Goal: Transaction & Acquisition: Register for event/course

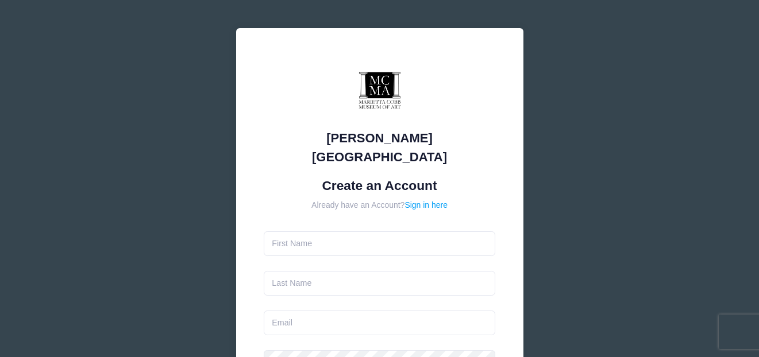
type input "[PERSON_NAME]"
type input "Gelin"
type input "[PERSON_NAME][DOMAIN_NAME][EMAIL_ADDRESS][DOMAIN_NAME]"
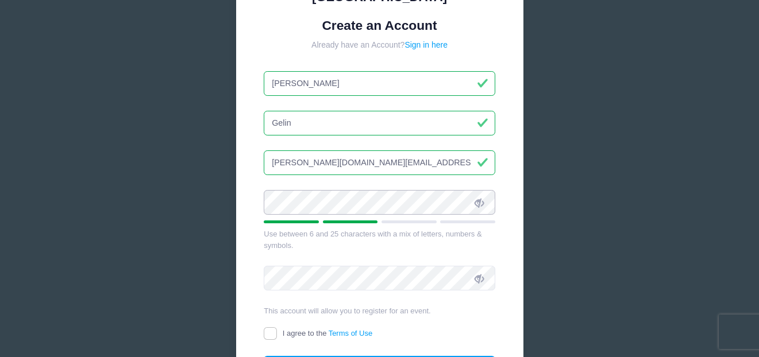
scroll to position [158, 0]
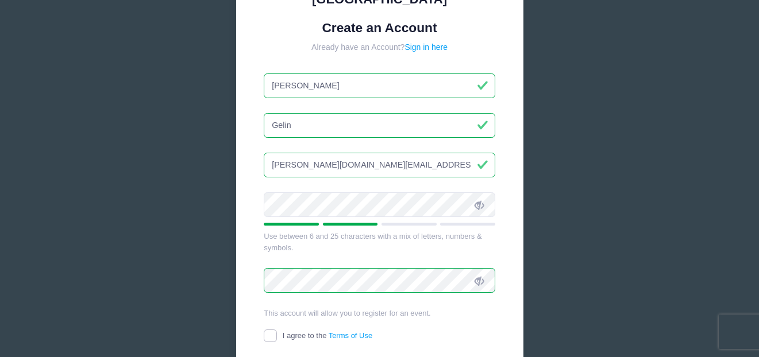
click at [274, 330] on input "I agree to the Terms of Use" at bounding box center [270, 336] width 13 height 13
checkbox input "true"
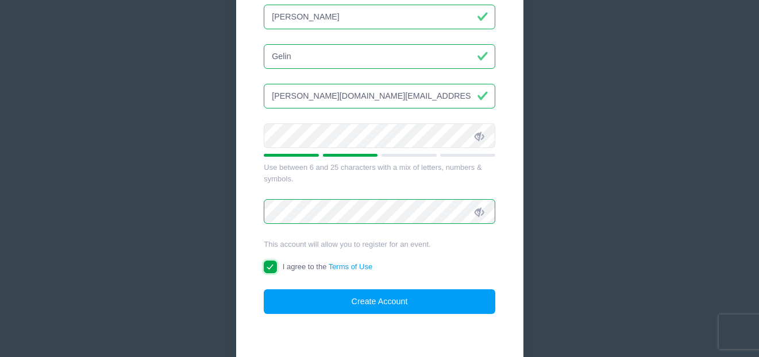
scroll to position [227, 0]
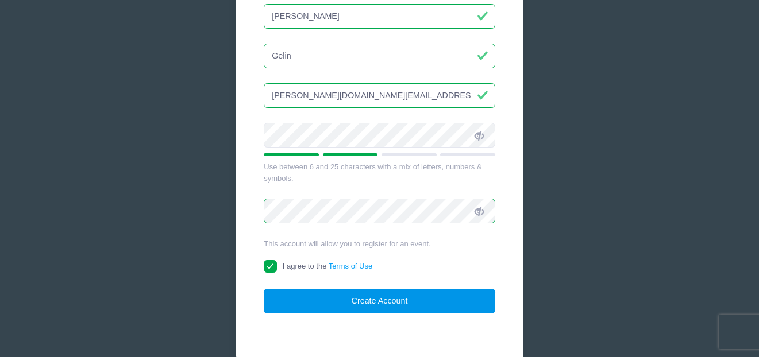
click at [409, 289] on button "Create Account" at bounding box center [379, 301] width 231 height 25
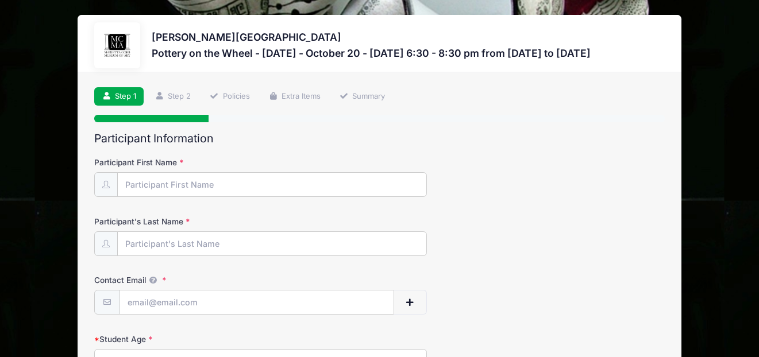
scroll to position [28, 0]
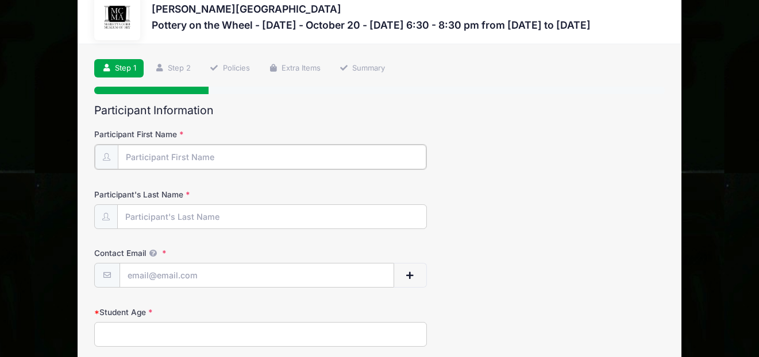
click at [227, 155] on input "Participant First Name" at bounding box center [272, 157] width 308 height 25
type input "[PERSON_NAME]"
type input "Gelin"
type input "[PERSON_NAME][DOMAIN_NAME][EMAIL_ADDRESS][DOMAIN_NAME]"
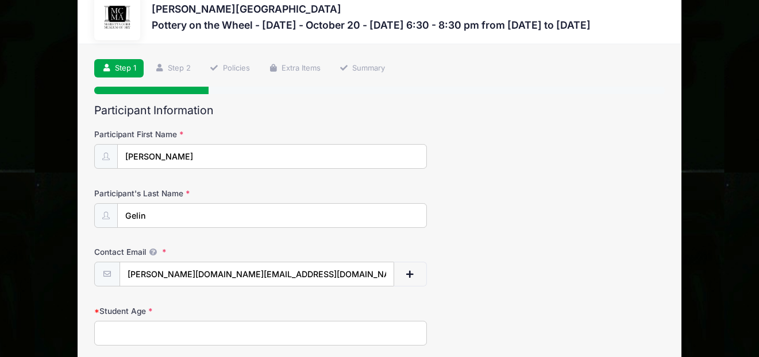
type input "[STREET_ADDRESS]"
type input "Marrieta"
select select "GA"
type input "30067"
type input "(770) 639-4158"
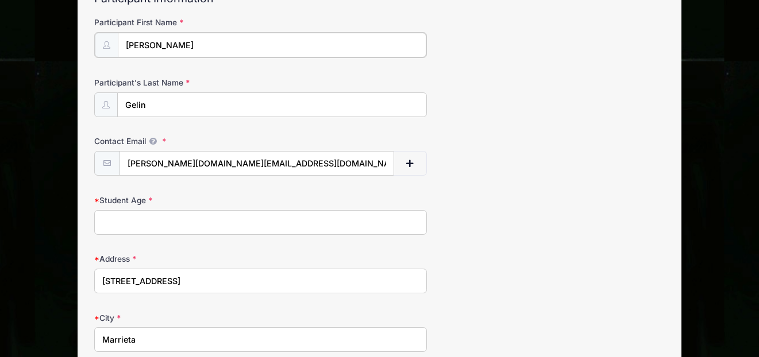
scroll to position [149, 0]
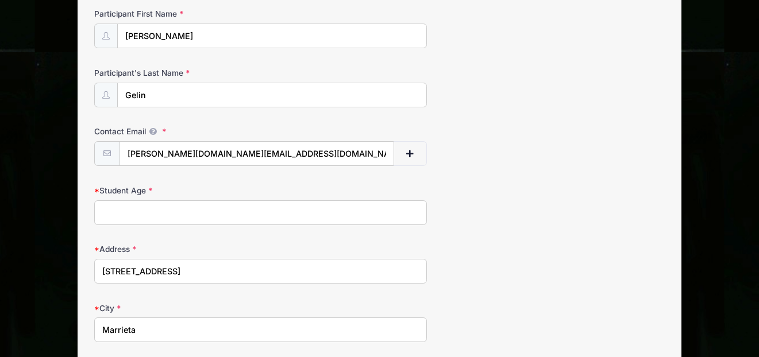
click at [332, 211] on input "Student Age" at bounding box center [260, 212] width 332 height 25
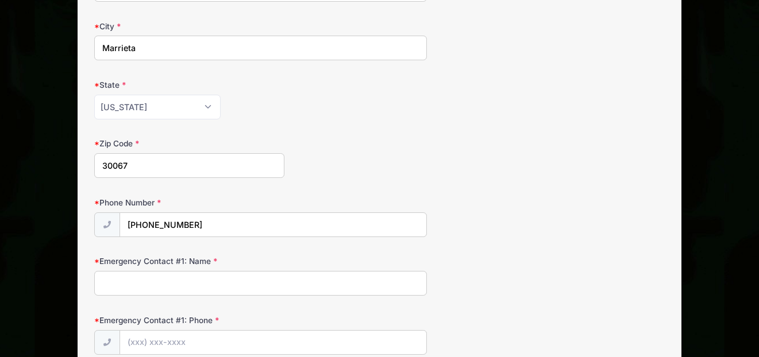
scroll to position [433, 0]
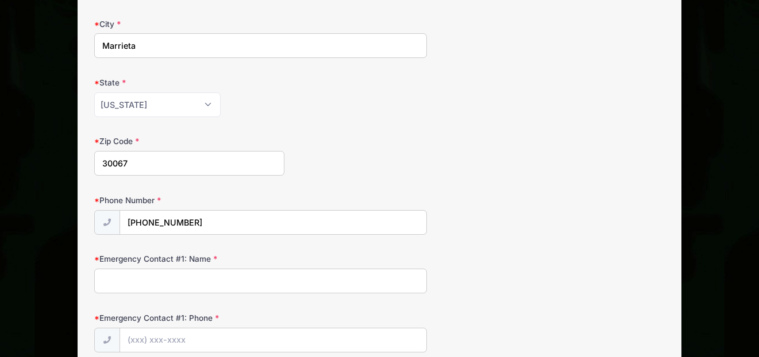
type input "63"
click at [219, 280] on input "Emergency Contact #1: Name" at bounding box center [260, 281] width 332 height 25
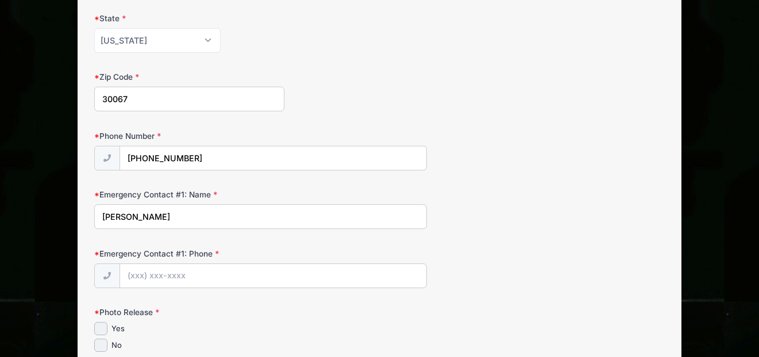
scroll to position [503, 0]
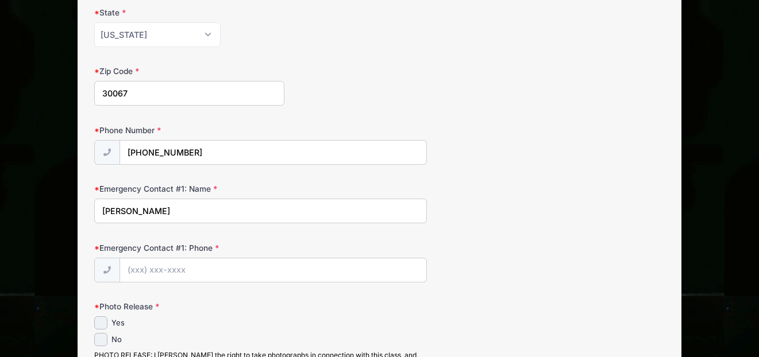
type input "Kathleen Gelin"
click at [213, 271] on input "Emergency Contact #1: Phone" at bounding box center [273, 270] width 307 height 25
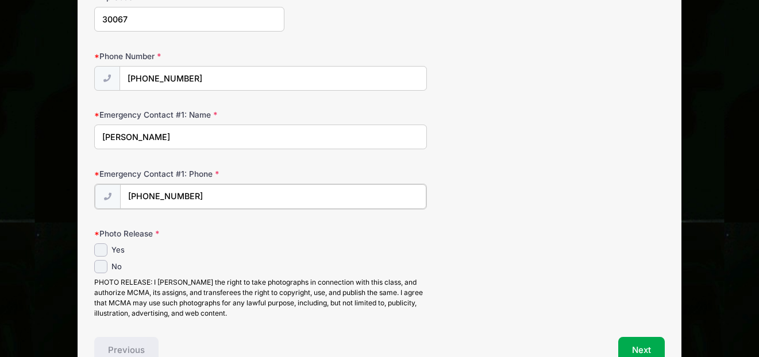
scroll to position [588, 0]
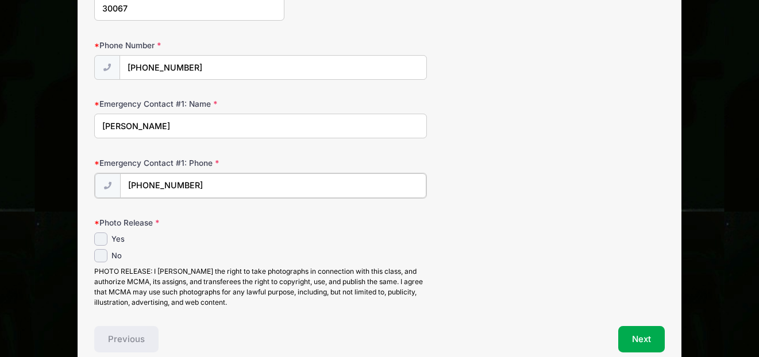
type input "(603) 703-6250"
click at [102, 237] on input "Yes" at bounding box center [100, 237] width 13 height 13
checkbox input "true"
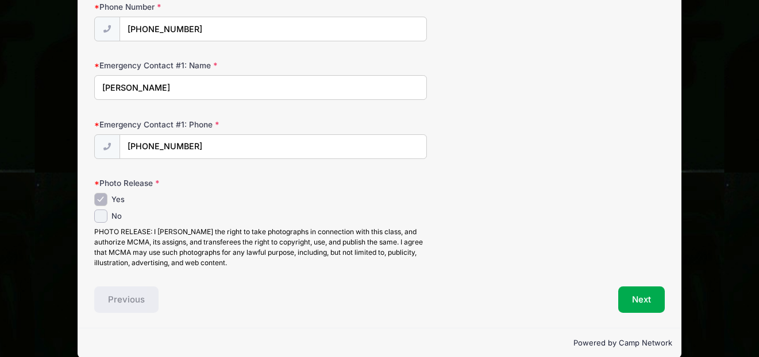
scroll to position [643, 0]
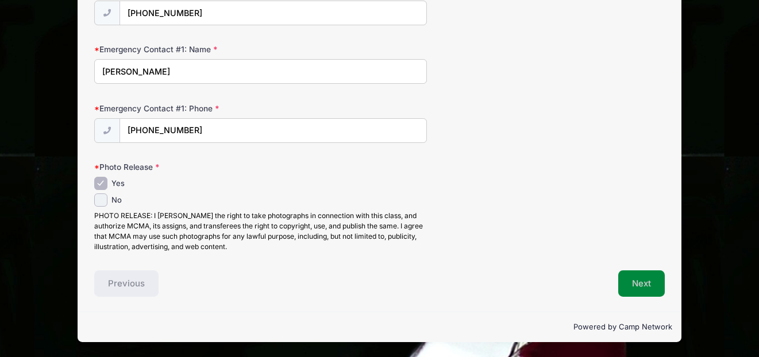
click at [644, 289] on button "Next" at bounding box center [641, 283] width 47 height 26
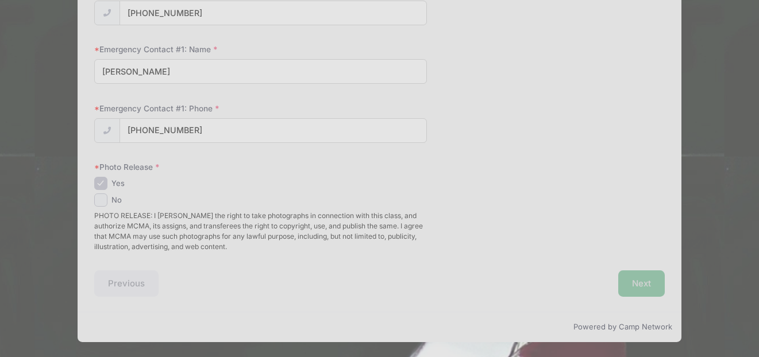
scroll to position [0, 0]
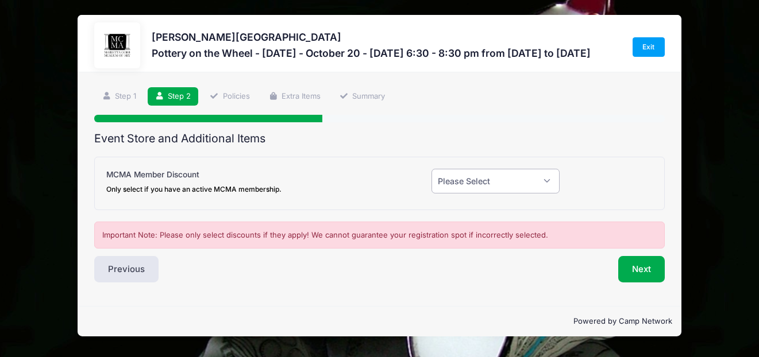
click at [547, 184] on select "Please Select Yes (-$20.00) No" at bounding box center [495, 181] width 128 height 25
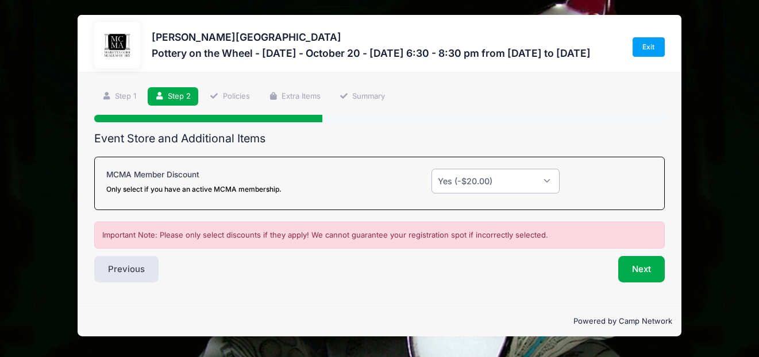
click at [548, 180] on select "Please Select Yes (-$20.00) No" at bounding box center [495, 181] width 128 height 25
select select "0"
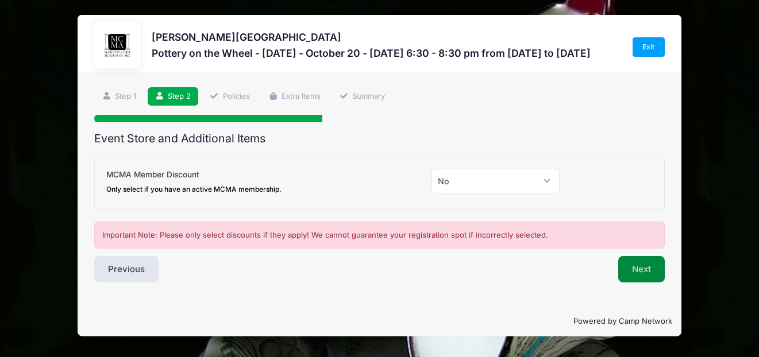
click at [644, 274] on button "Next" at bounding box center [641, 269] width 47 height 26
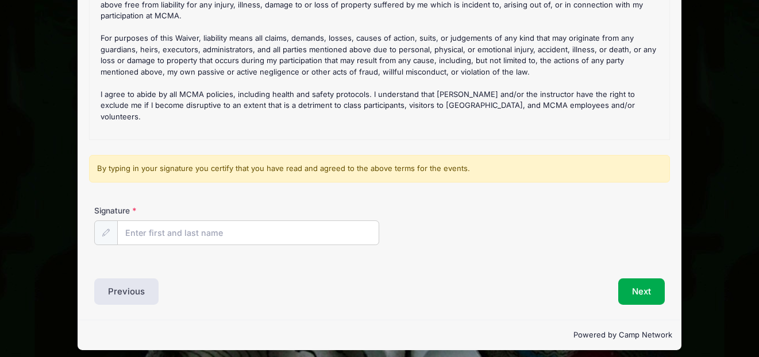
scroll to position [202, 0]
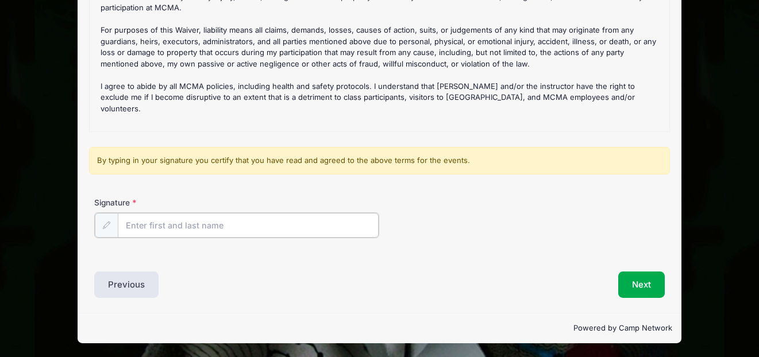
click at [276, 222] on input "Signature" at bounding box center [248, 225] width 261 height 25
type input "maria gelin"
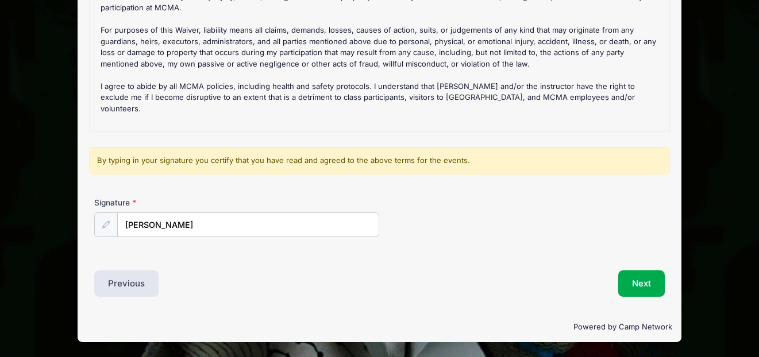
click at [415, 277] on div "Next" at bounding box center [524, 283] width 291 height 26
click at [641, 281] on button "Next" at bounding box center [641, 283] width 47 height 26
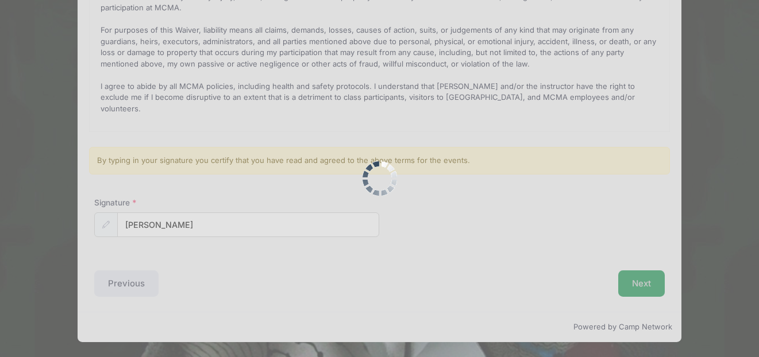
scroll to position [0, 0]
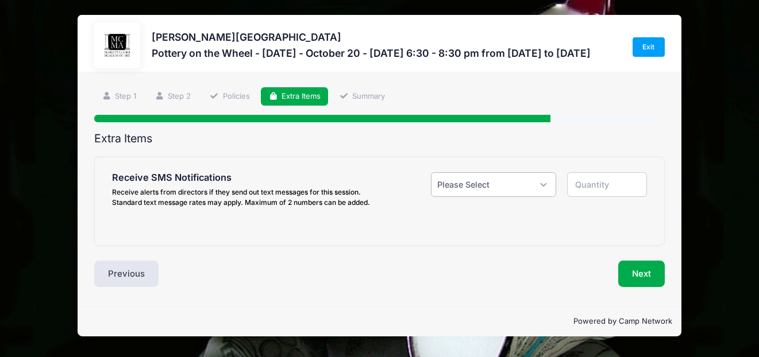
click at [544, 184] on select "Please Select Yes ($0.00) No" at bounding box center [493, 184] width 125 height 25
select select "1"
type input "1"
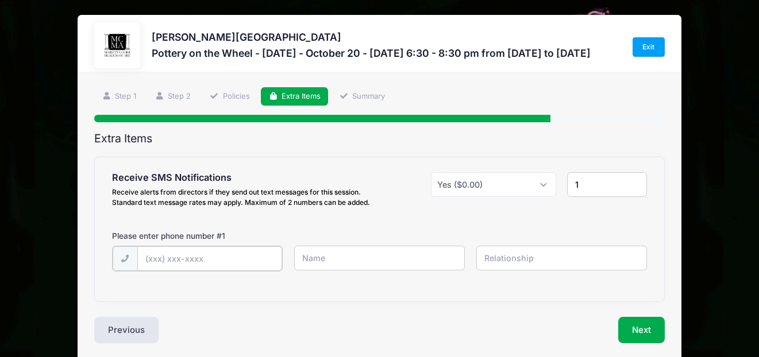
click at [267, 252] on input "text" at bounding box center [209, 258] width 145 height 25
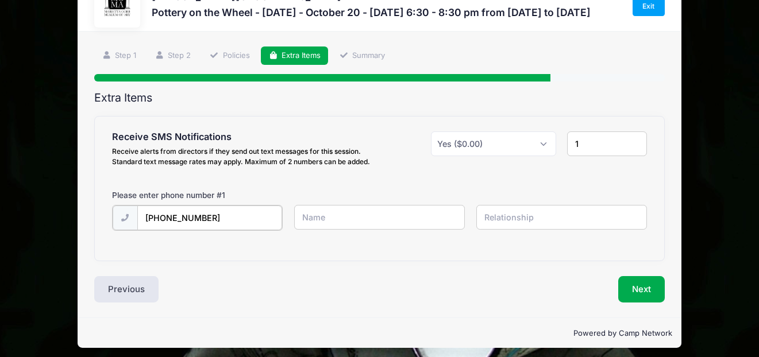
scroll to position [40, 0]
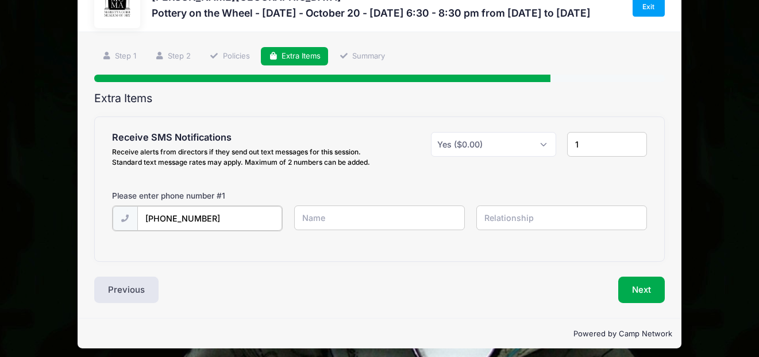
type input "(770) 639-4158"
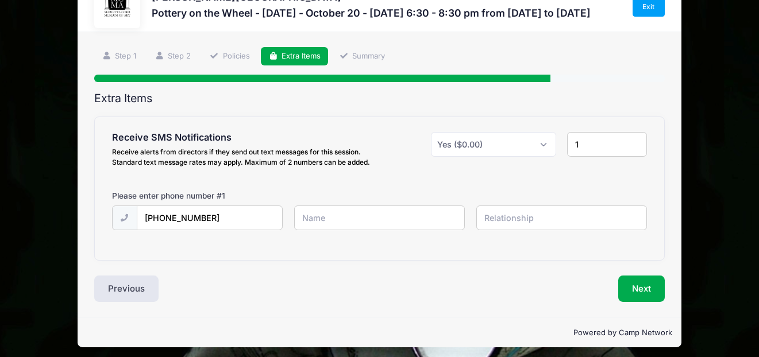
click at [362, 219] on input "text" at bounding box center [379, 218] width 171 height 25
type input "Maria Gelin"
click at [527, 219] on input "text" at bounding box center [561, 218] width 171 height 25
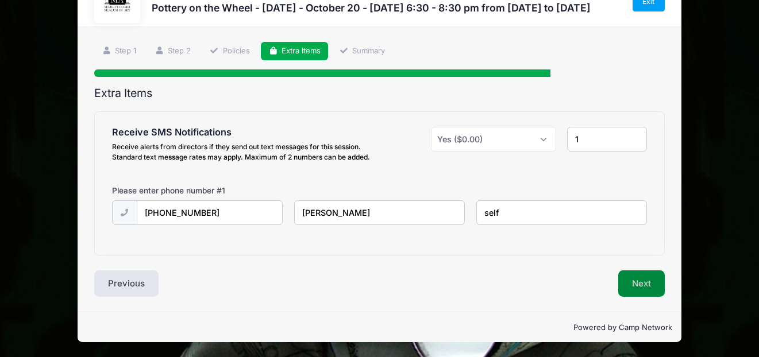
type input "self"
click at [652, 290] on button "Next" at bounding box center [641, 283] width 47 height 26
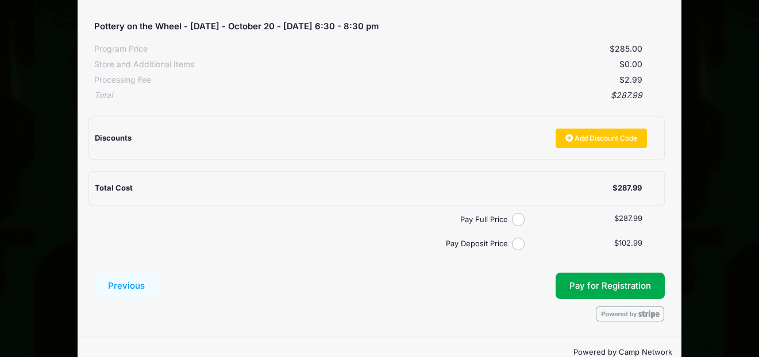
scroll to position [224, 0]
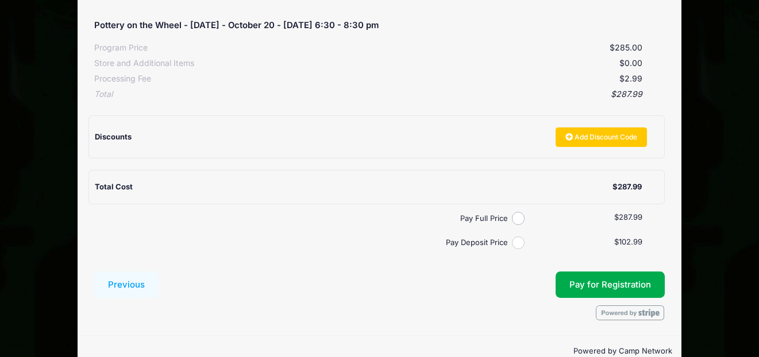
click at [515, 241] on input "Pay Deposit Price" at bounding box center [518, 243] width 13 height 13
radio input "true"
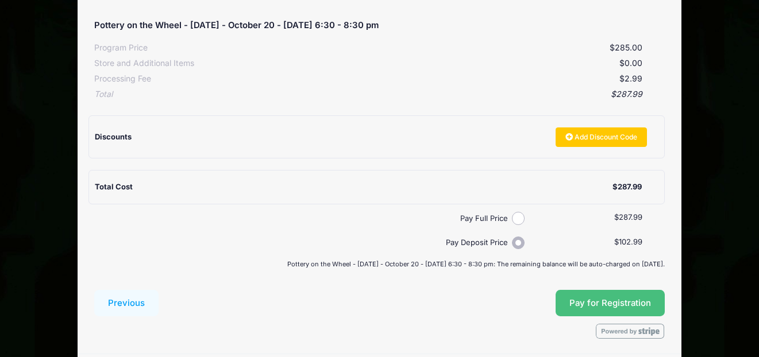
click at [628, 303] on span "Pay for Registration" at bounding box center [610, 303] width 82 height 10
